Goal: Information Seeking & Learning: Learn about a topic

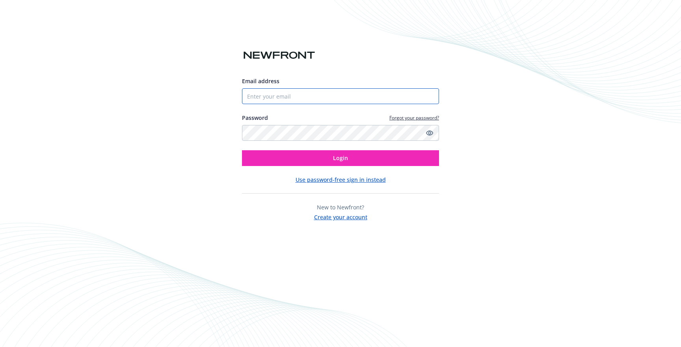
click at [297, 97] on input "Email address" at bounding box center [340, 96] width 197 height 16
type input "[PERSON_NAME][EMAIL_ADDRESS][PERSON_NAME][DOMAIN_NAME]"
click at [242, 150] on button "Login" at bounding box center [340, 158] width 197 height 16
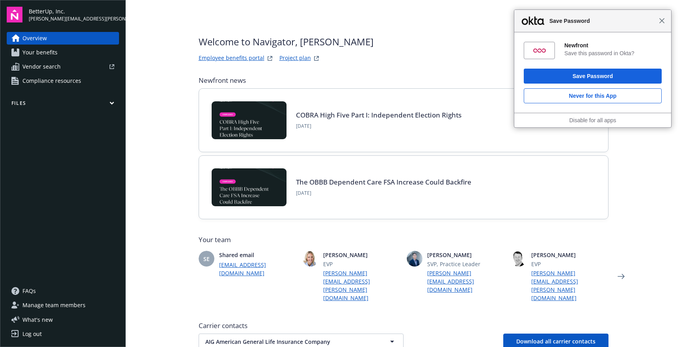
click at [664, 21] on span "Close" at bounding box center [662, 21] width 6 height 6
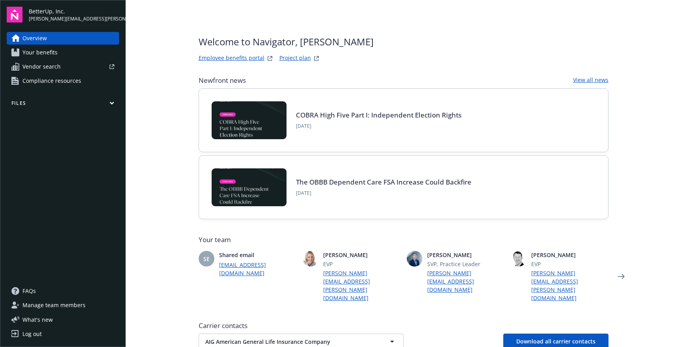
click at [61, 56] on link "Your benefits" at bounding box center [63, 52] width 112 height 13
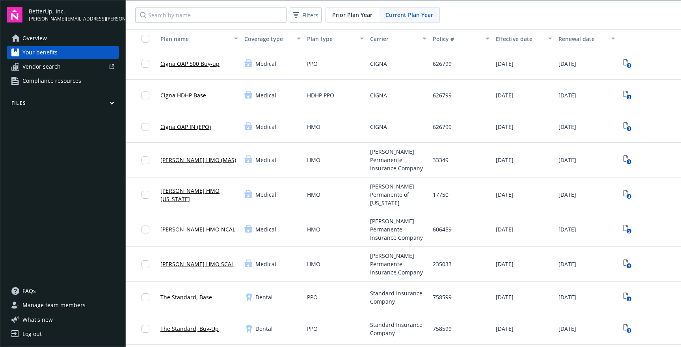
click at [50, 68] on span "Vendor search" at bounding box center [41, 66] width 38 height 13
click at [56, 41] on link "Overview" at bounding box center [63, 38] width 112 height 13
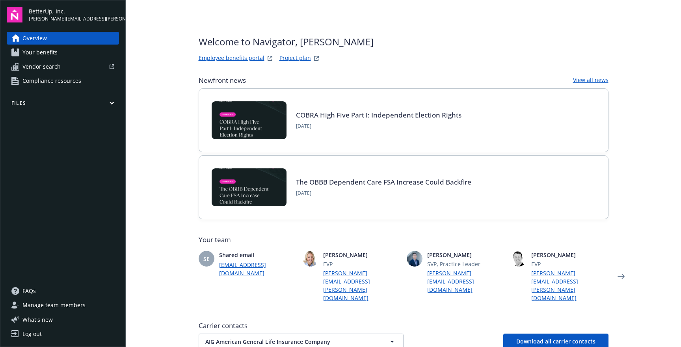
click at [588, 77] on link "View all news" at bounding box center [590, 80] width 35 height 9
